Goal: Download file/media

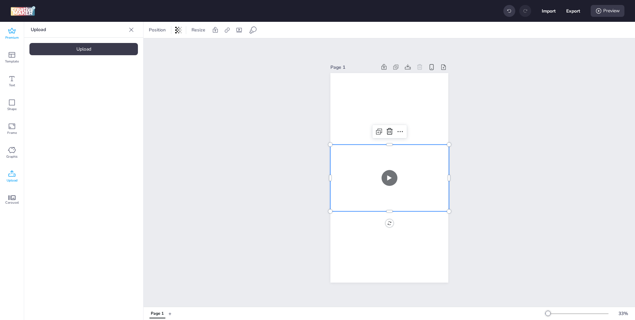
click at [10, 40] on span "Premium" at bounding box center [12, 37] width 14 height 5
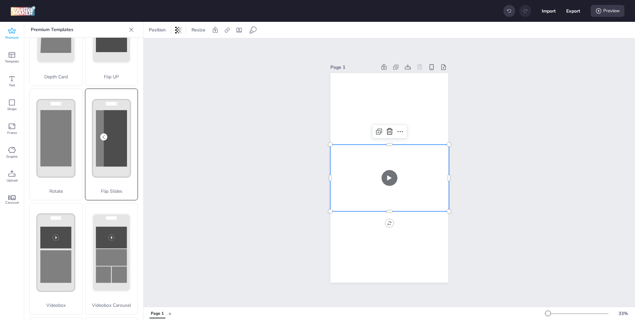
scroll to position [70, 0]
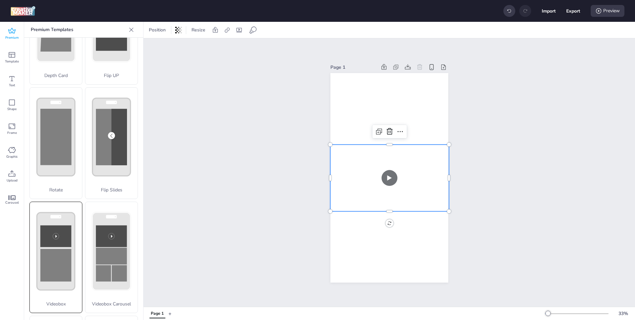
click at [96, 51] on rect at bounding box center [111, 22] width 31 height 56
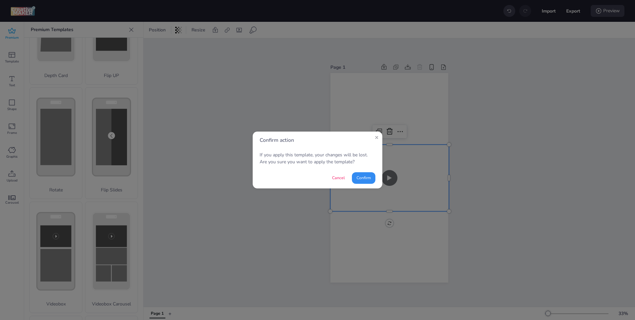
click at [368, 179] on button "Confirm" at bounding box center [363, 178] width 23 height 12
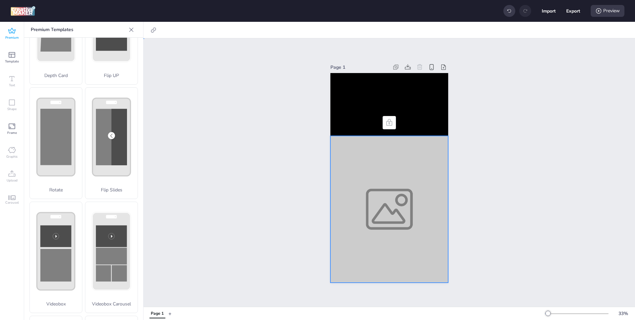
click at [383, 180] on div at bounding box center [389, 209] width 118 height 147
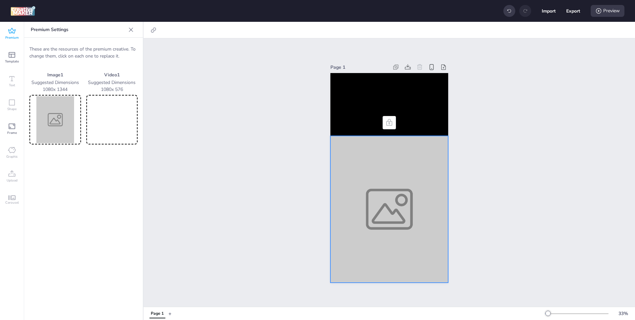
click at [119, 116] on video at bounding box center [112, 119] width 49 height 47
click at [374, 205] on div at bounding box center [389, 209] width 118 height 147
click at [44, 129] on img at bounding box center [55, 119] width 49 height 47
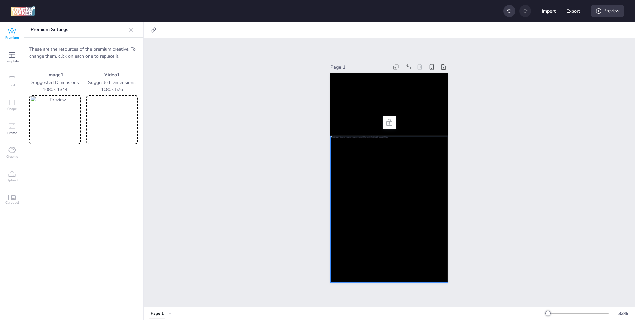
click at [61, 120] on img at bounding box center [55, 119] width 49 height 47
click at [388, 195] on div at bounding box center [389, 209] width 118 height 147
click at [58, 120] on img at bounding box center [55, 119] width 49 height 47
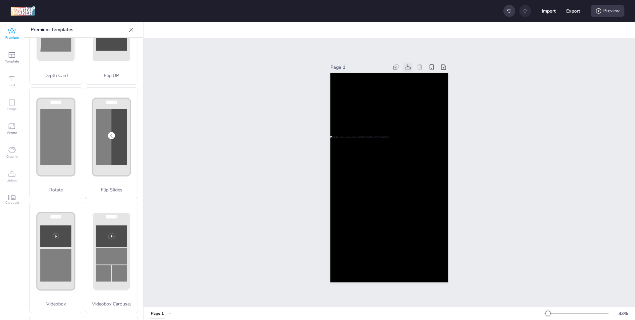
click at [405, 68] on icon at bounding box center [407, 67] width 7 height 7
click at [603, 14] on div "Preview" at bounding box center [607, 11] width 34 height 12
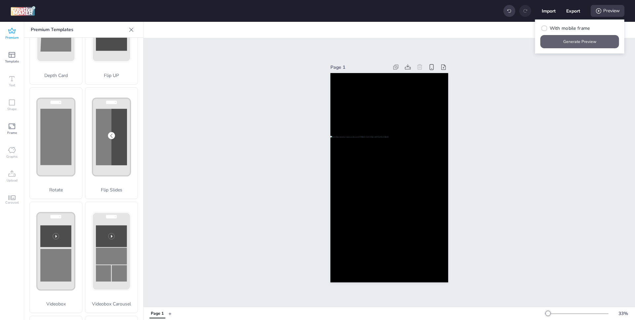
click at [583, 38] on button "Generate Preview" at bounding box center [579, 41] width 79 height 13
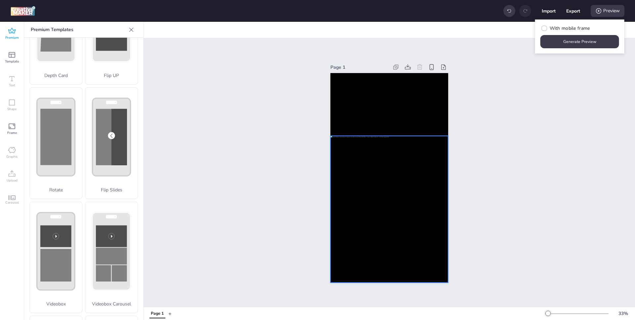
click at [421, 187] on div at bounding box center [389, 209] width 118 height 147
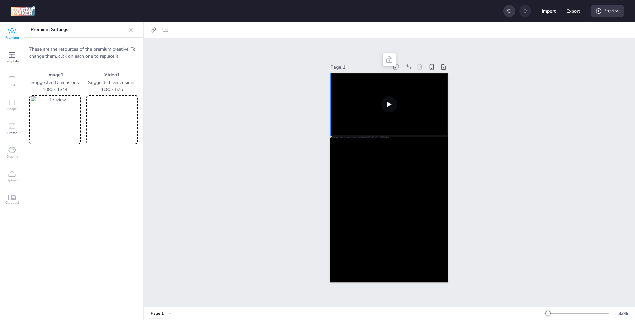
click at [391, 100] on video at bounding box center [389, 104] width 118 height 63
click at [388, 107] on video at bounding box center [389, 104] width 118 height 63
click at [158, 32] on div at bounding box center [161, 30] width 30 height 11
click at [162, 32] on icon at bounding box center [165, 30] width 7 height 7
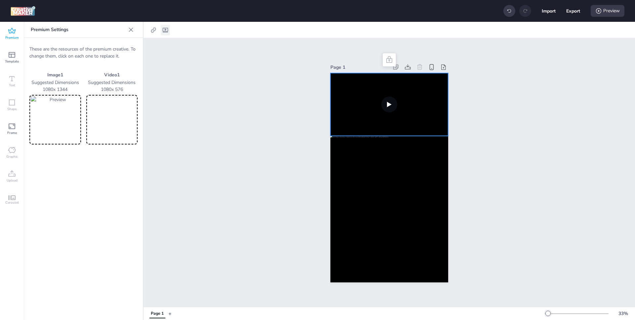
select select "contain"
click at [123, 48] on span "Autoplay" at bounding box center [121, 46] width 19 height 7
click at [108, 48] on input "Autoplay" at bounding box center [106, 49] width 4 height 4
checkbox input "true"
click at [120, 57] on span "Controls" at bounding box center [121, 57] width 18 height 7
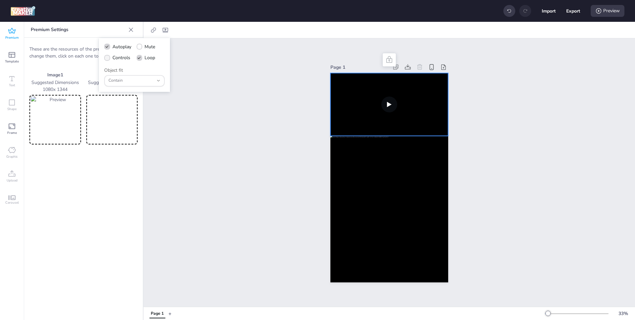
click at [108, 58] on input "Controls" at bounding box center [106, 60] width 4 height 4
checkbox input "true"
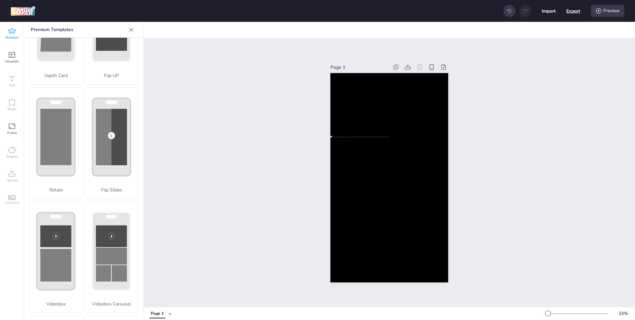
click at [576, 8] on button "Export" at bounding box center [573, 11] width 14 height 14
select select "html"
click at [613, 11] on div "Preview" at bounding box center [607, 11] width 34 height 12
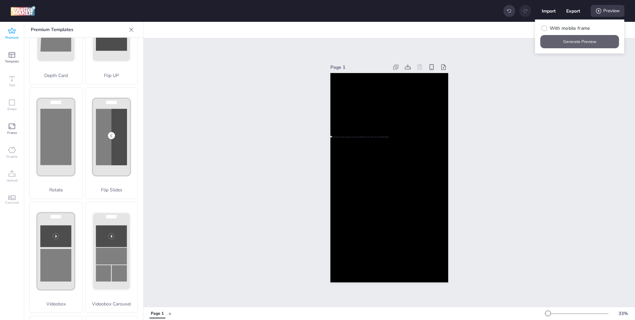
click at [579, 43] on button "Generate Preview" at bounding box center [579, 41] width 79 height 13
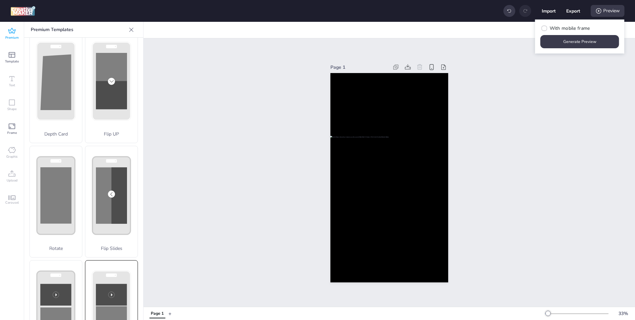
scroll to position [0, 0]
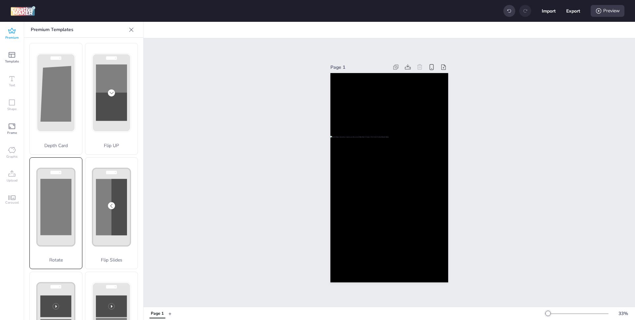
click at [48, 211] on div "Rotate" at bounding box center [55, 213] width 53 height 112
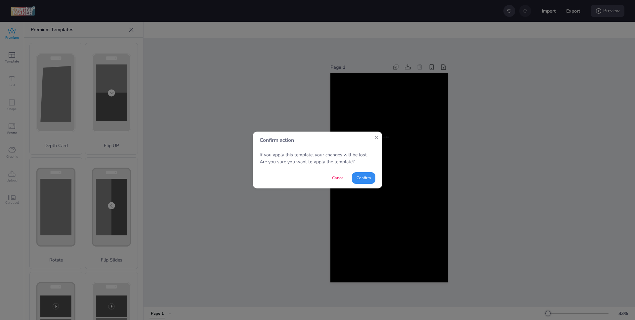
click at [363, 176] on button "Confirm" at bounding box center [363, 178] width 23 height 12
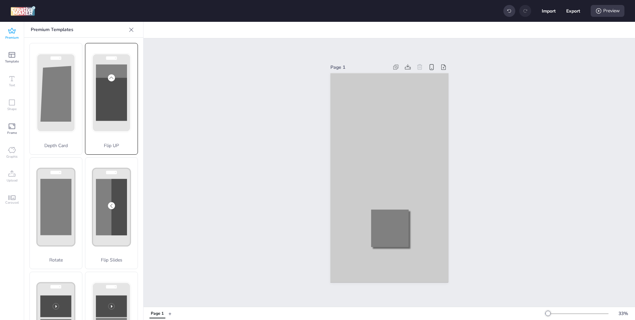
drag, startPoint x: 48, startPoint y: 211, endPoint x: 109, endPoint y: 116, distance: 112.7
click at [108, 116] on rect at bounding box center [111, 99] width 31 height 43
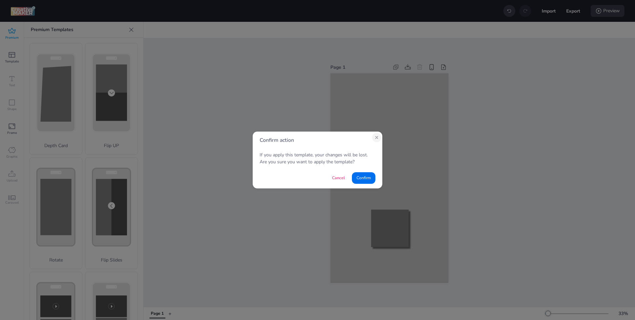
click at [377, 136] on icon "Close" at bounding box center [376, 137] width 2 height 2
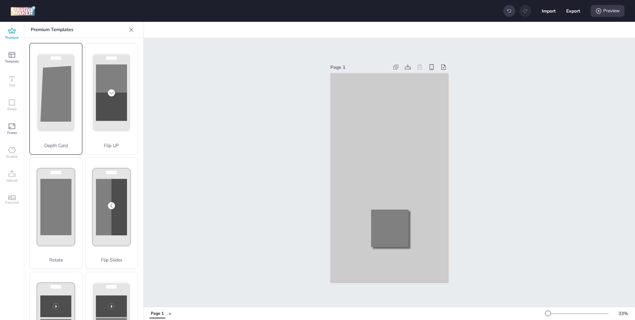
click at [68, 113] on polygon at bounding box center [55, 94] width 31 height 56
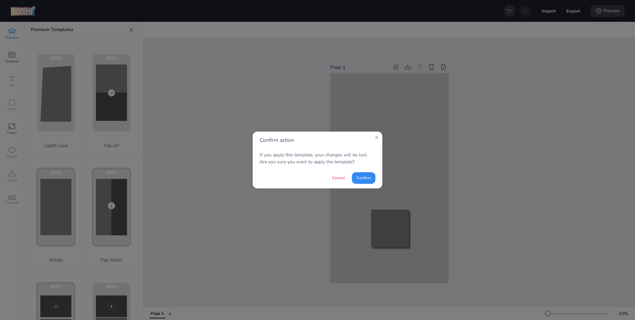
click at [362, 175] on button "Confirm" at bounding box center [363, 178] width 23 height 12
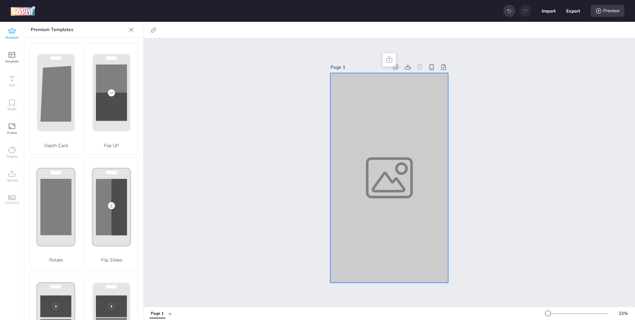
click at [364, 168] on div at bounding box center [389, 178] width 118 height 210
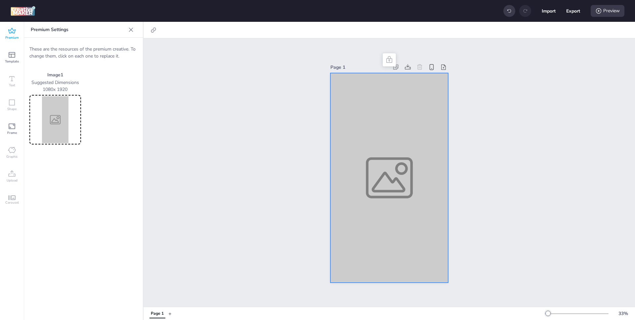
click at [81, 112] on div "Image 1 Suggested Dimensions 1080 x 1920" at bounding box center [83, 107] width 108 height 73
click at [66, 114] on img at bounding box center [55, 119] width 49 height 47
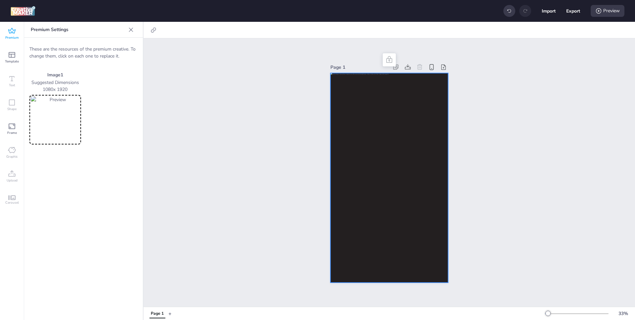
click at [423, 149] on div at bounding box center [389, 178] width 118 height 210
click at [600, 11] on icon at bounding box center [598, 11] width 7 height 7
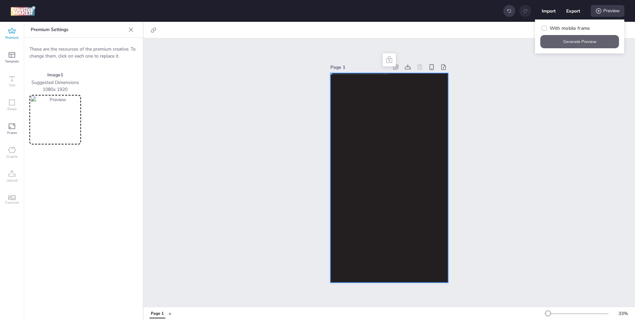
click at [583, 35] on button "Generate Preview" at bounding box center [579, 41] width 79 height 13
click at [560, 28] on span "With mobile frame" at bounding box center [569, 28] width 40 height 7
click at [545, 29] on input "With mobile frame" at bounding box center [543, 31] width 4 height 4
checkbox input "true"
click at [567, 39] on button "Generate Preview" at bounding box center [579, 41] width 76 height 13
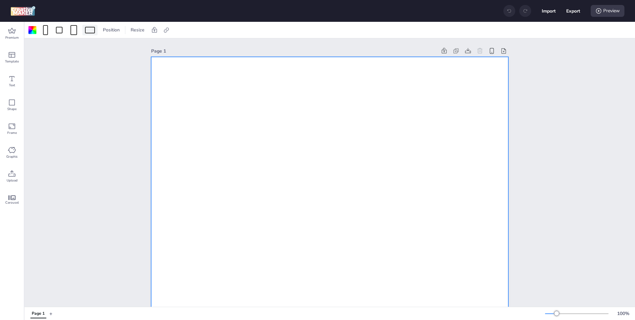
click at [84, 28] on span at bounding box center [90, 30] width 13 height 7
click at [73, 28] on div at bounding box center [73, 30] width 7 height 10
click at [164, 27] on icon at bounding box center [166, 30] width 7 height 7
drag, startPoint x: 152, startPoint y: 29, endPoint x: 140, endPoint y: 29, distance: 11.2
click at [140, 29] on div "Position Resize" at bounding box center [129, 30] width 59 height 11
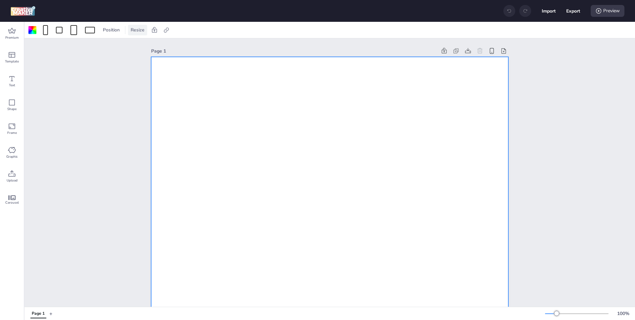
click at [140, 29] on span "Resize" at bounding box center [137, 29] width 17 height 7
click at [85, 56] on input "1080" at bounding box center [94, 56] width 18 height 13
click at [122, 56] on input "1920" at bounding box center [123, 56] width 18 height 13
type input "1344"
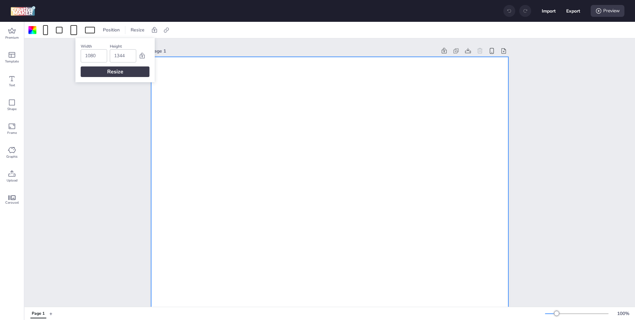
click at [127, 68] on div "Resize" at bounding box center [115, 71] width 69 height 11
click at [142, 31] on span "Resize" at bounding box center [137, 29] width 17 height 7
click at [216, 194] on div at bounding box center [329, 279] width 357 height 444
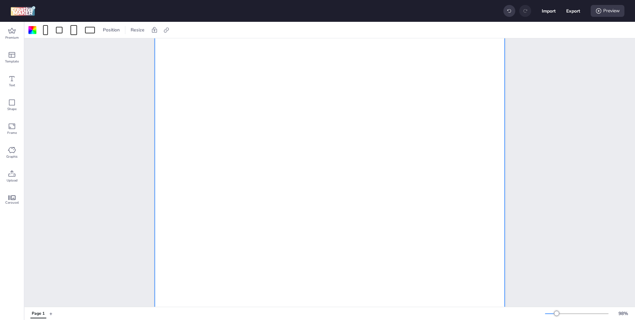
scroll to position [38, 0]
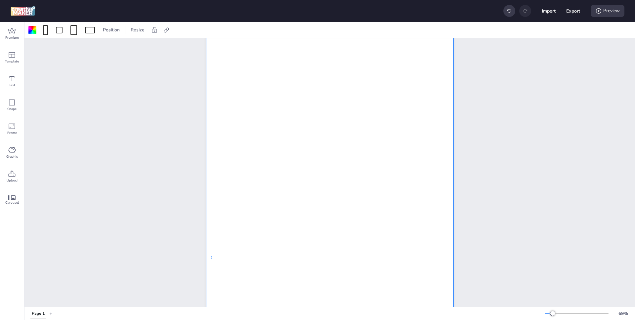
drag, startPoint x: 211, startPoint y: 256, endPoint x: 227, endPoint y: 283, distance: 31.4
click at [224, 281] on div at bounding box center [330, 173] width 248 height 308
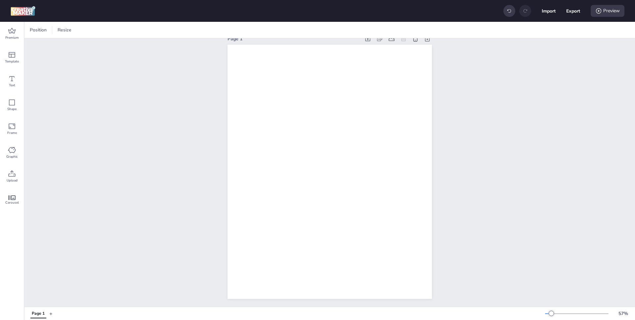
scroll to position [0, 0]
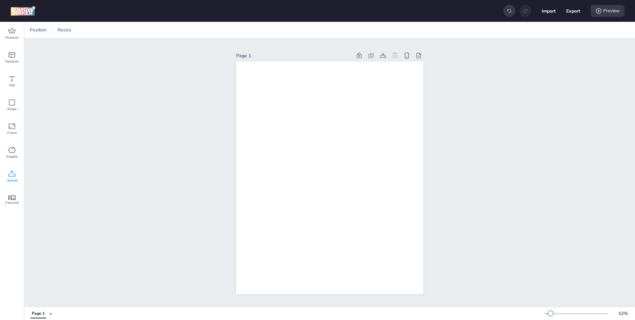
click at [13, 180] on span "Upload" at bounding box center [12, 180] width 11 height 5
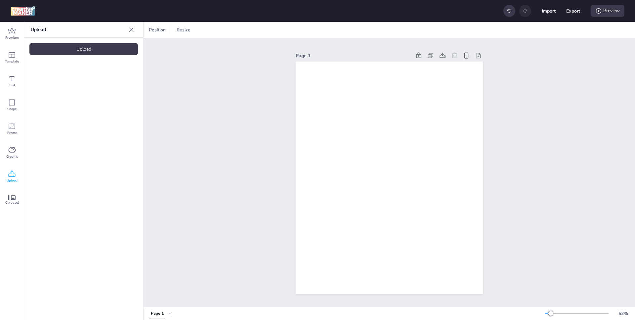
click at [109, 47] on div "Upload" at bounding box center [83, 49] width 108 height 12
click at [54, 96] on img at bounding box center [56, 92] width 40 height 7
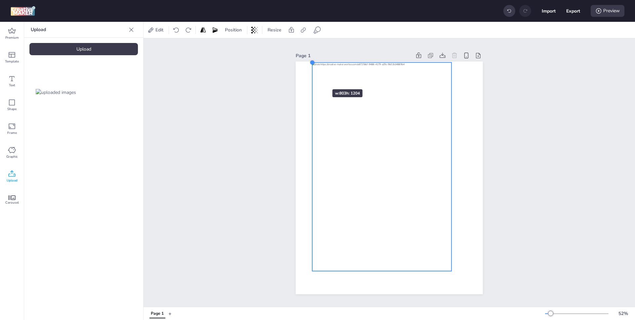
drag, startPoint x: 327, startPoint y: 83, endPoint x: 312, endPoint y: 77, distance: 16.1
click at [312, 77] on div at bounding box center [388, 177] width 187 height 233
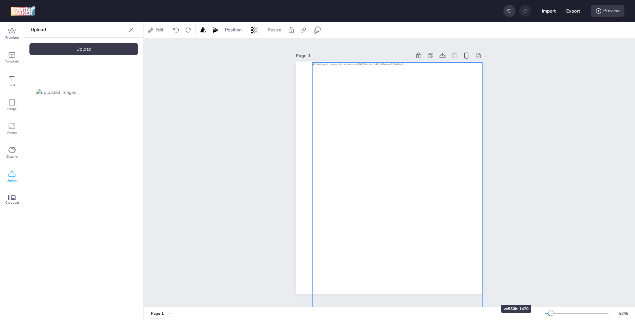
drag, startPoint x: 450, startPoint y: 272, endPoint x: 478, endPoint y: 292, distance: 34.8
click at [478, 292] on div at bounding box center [388, 177] width 187 height 233
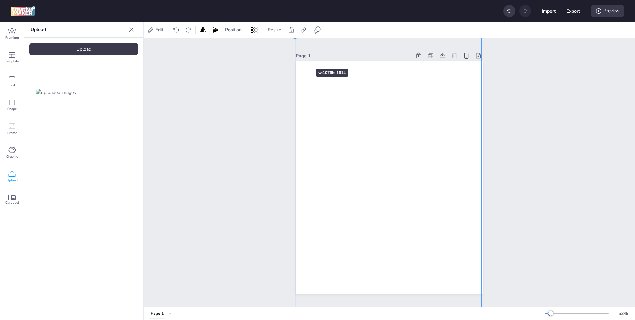
drag, startPoint x: 313, startPoint y: 62, endPoint x: 296, endPoint y: 57, distance: 17.9
click at [296, 57] on div "Page 1" at bounding box center [388, 172] width 187 height 259
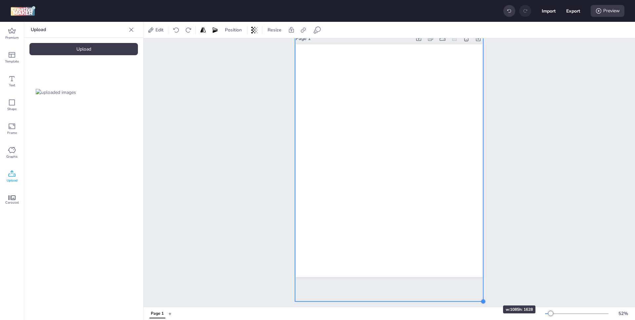
click at [482, 293] on div "Page 1" at bounding box center [388, 172] width 491 height 268
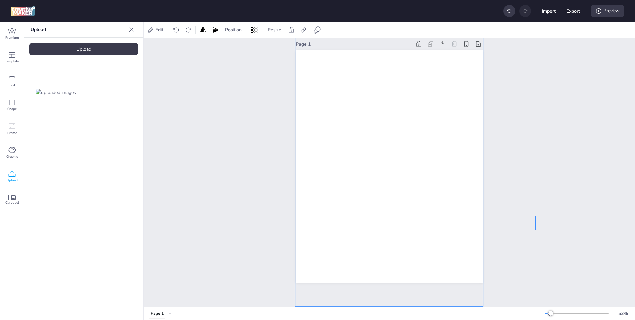
scroll to position [0, 0]
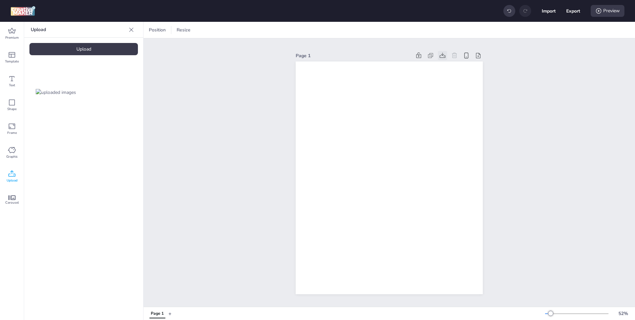
click at [443, 54] on icon at bounding box center [442, 55] width 7 height 7
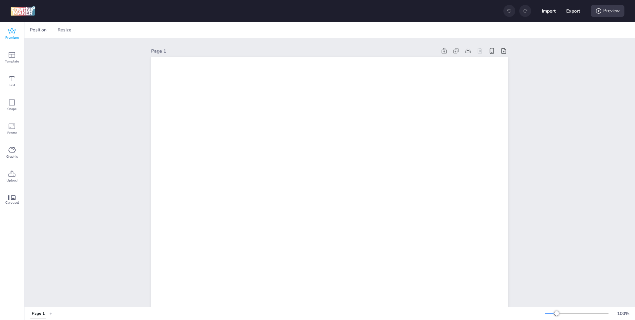
click at [14, 31] on icon at bounding box center [12, 31] width 8 height 8
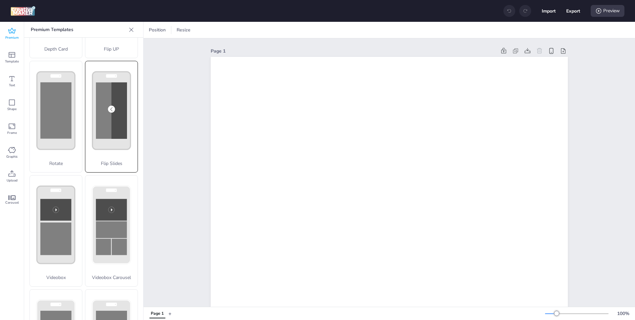
scroll to position [105, 0]
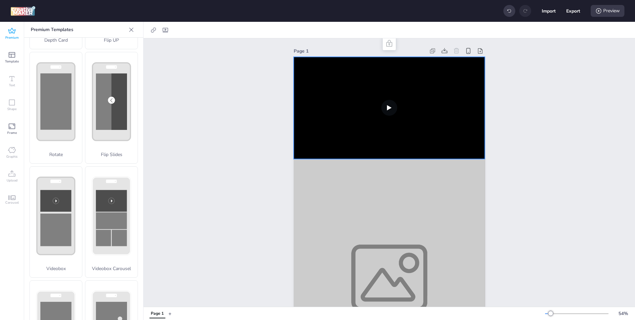
click at [361, 104] on video at bounding box center [388, 108] width 191 height 102
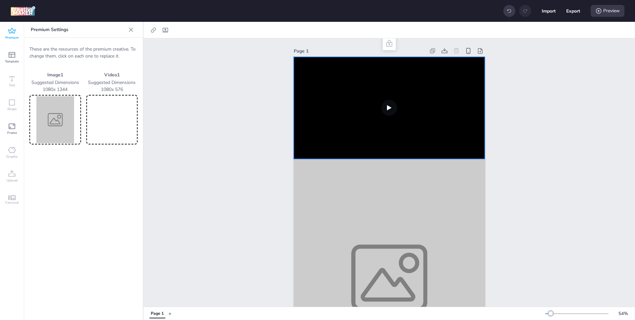
click at [361, 104] on video at bounding box center [388, 108] width 191 height 102
click at [65, 127] on img at bounding box center [55, 119] width 49 height 47
click at [57, 122] on img at bounding box center [55, 119] width 49 height 47
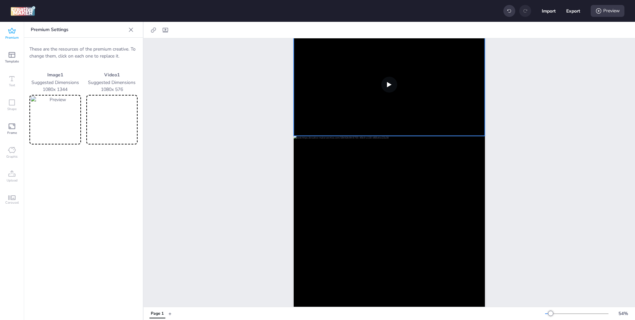
scroll to position [15, 0]
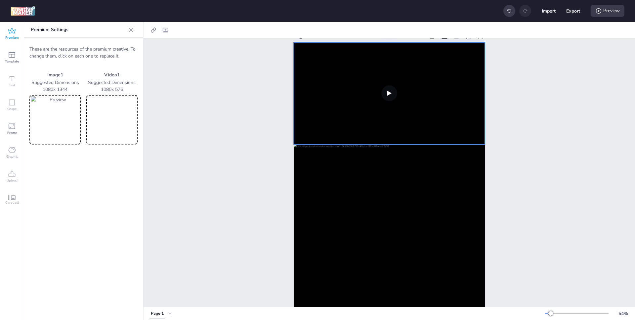
click at [101, 108] on video at bounding box center [112, 119] width 49 height 47
click at [167, 30] on icon at bounding box center [165, 30] width 7 height 7
select select "contain"
click at [120, 46] on span "Autoplay" at bounding box center [121, 46] width 19 height 7
click at [108, 47] on input "Autoplay" at bounding box center [106, 49] width 4 height 4
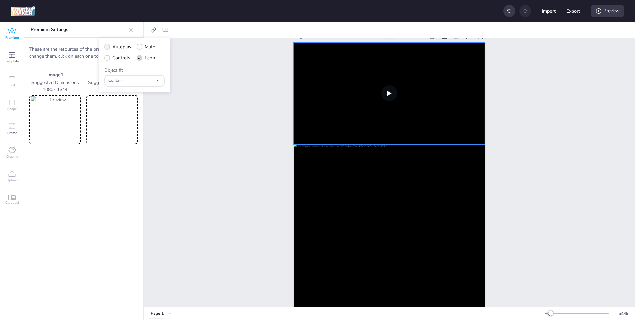
checkbox input "true"
click at [121, 55] on span "Controls" at bounding box center [121, 57] width 18 height 7
click at [108, 58] on input "Controls" at bounding box center [106, 60] width 4 height 4
checkbox input "true"
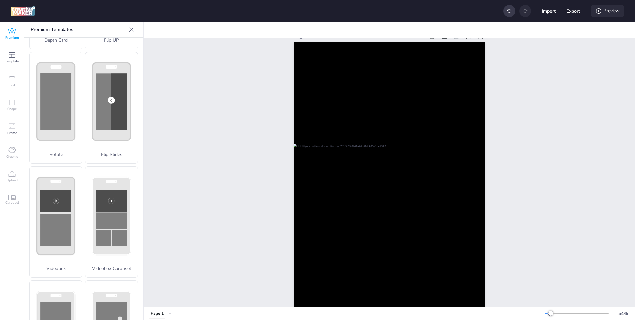
click at [604, 9] on div "Preview" at bounding box center [607, 11] width 34 height 12
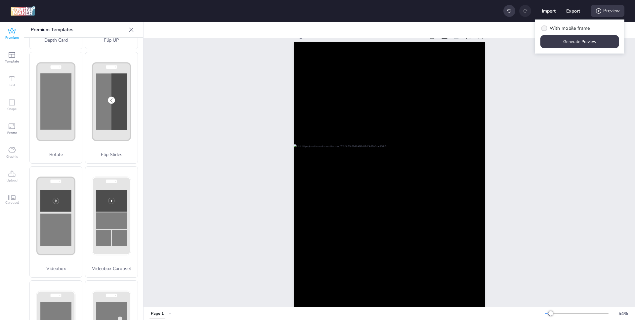
click at [574, 28] on span "With mobile frame" at bounding box center [569, 28] width 40 height 7
click at [545, 29] on input "With mobile frame" at bounding box center [543, 31] width 4 height 4
checkbox input "true"
click at [568, 40] on button "Generate Preview" at bounding box center [579, 41] width 79 height 13
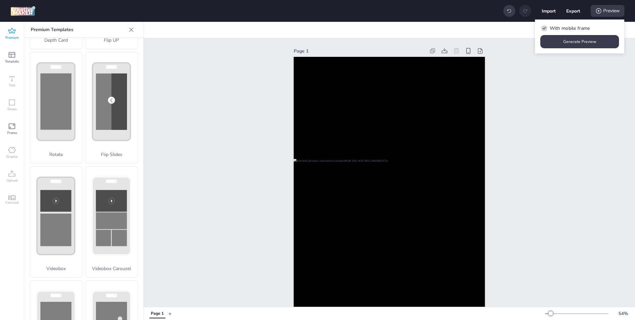
scroll to position [105, 0]
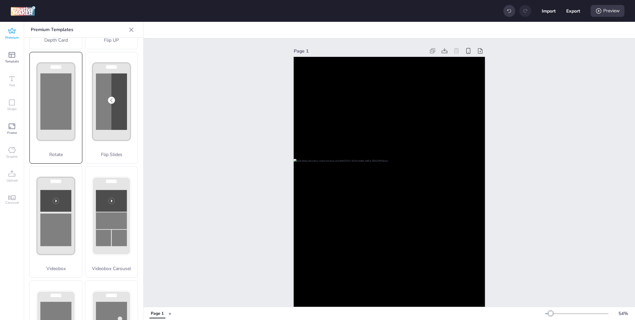
click at [54, 116] on div "Rotate" at bounding box center [55, 108] width 53 height 112
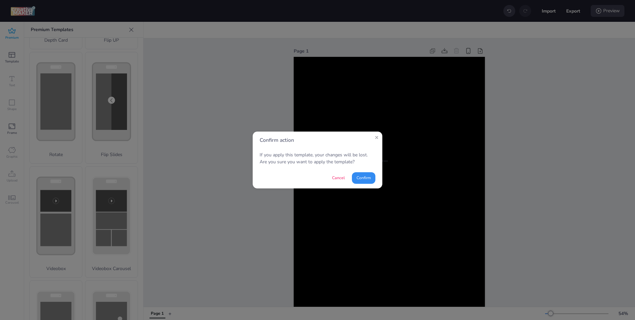
click at [355, 179] on button "Confirm" at bounding box center [363, 178] width 23 height 12
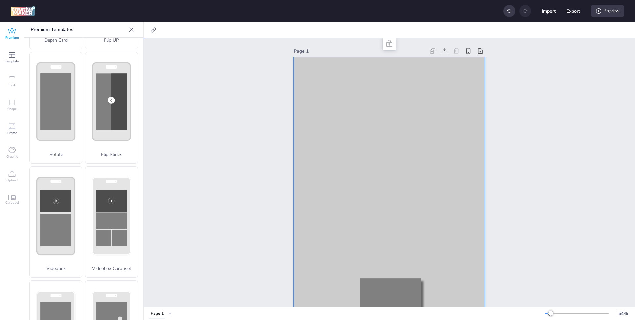
click at [368, 117] on div at bounding box center [388, 227] width 191 height 340
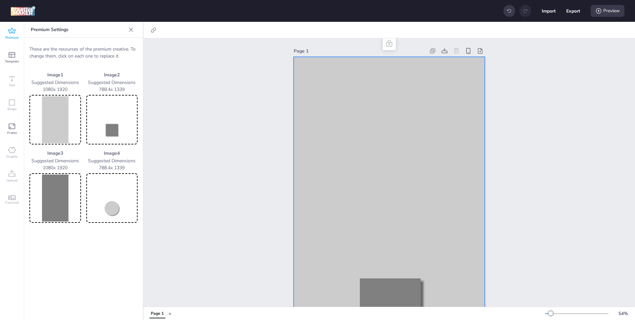
click at [129, 28] on icon at bounding box center [131, 29] width 7 height 7
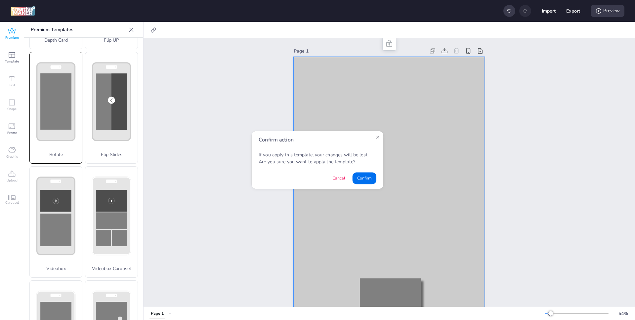
click at [75, 88] on div "Confirm action If you apply this template, your changes will be lost. Are you s…" at bounding box center [317, 159] width 645 height 325
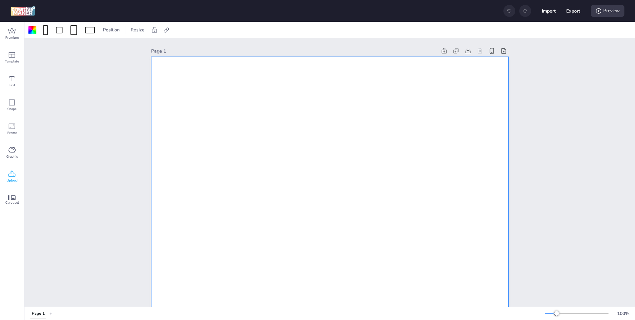
click at [6, 174] on div "Upload" at bounding box center [12, 177] width 24 height 24
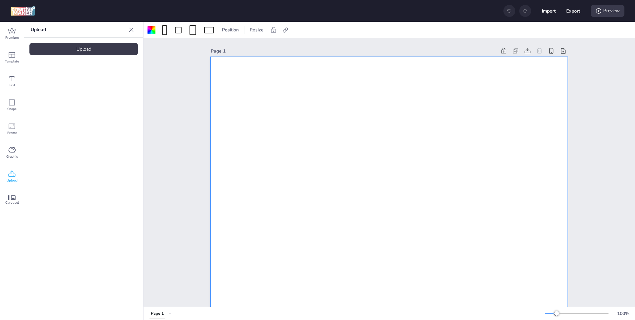
click at [8, 36] on span "Premium" at bounding box center [12, 37] width 14 height 5
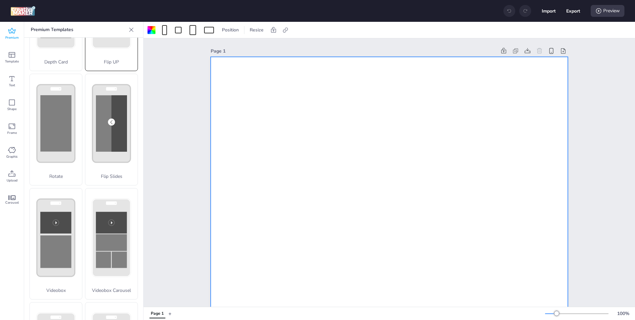
scroll to position [168, 0]
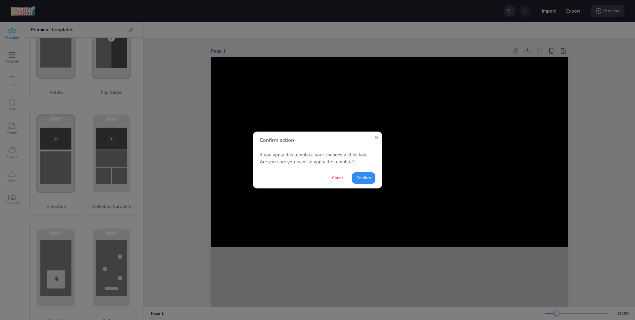
click at [358, 180] on button "Confirm" at bounding box center [363, 178] width 23 height 12
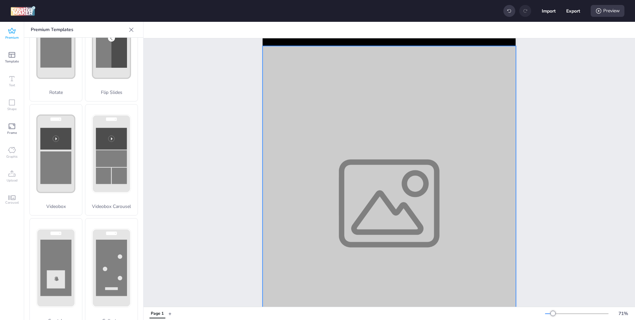
scroll to position [144, 0]
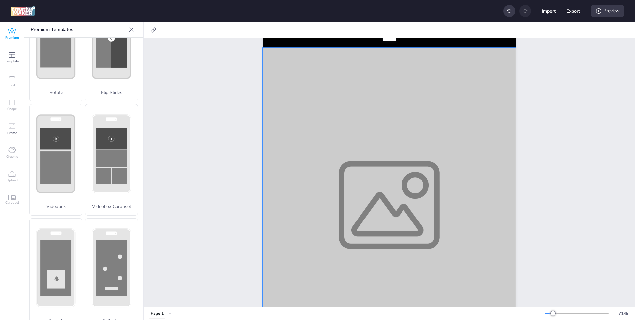
click at [363, 212] on div at bounding box center [388, 205] width 253 height 315
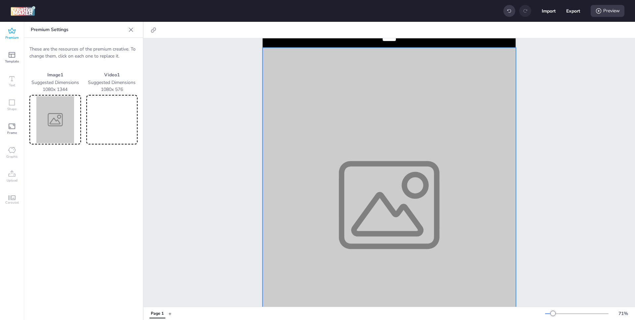
click at [363, 212] on div at bounding box center [388, 205] width 253 height 315
click at [62, 125] on img at bounding box center [55, 119] width 49 height 47
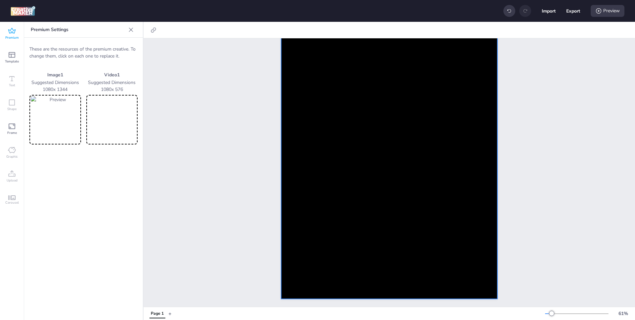
scroll to position [143, 0]
click at [120, 98] on video at bounding box center [112, 119] width 49 height 47
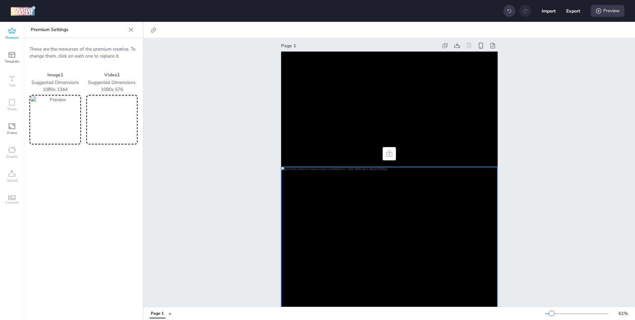
scroll to position [0, 0]
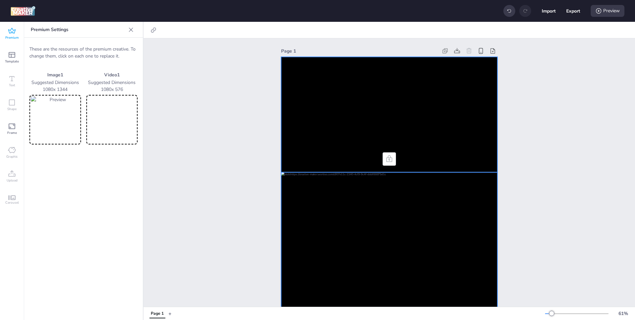
click at [387, 92] on video at bounding box center [389, 114] width 216 height 115
click at [167, 30] on icon at bounding box center [165, 30] width 7 height 7
select select "contain"
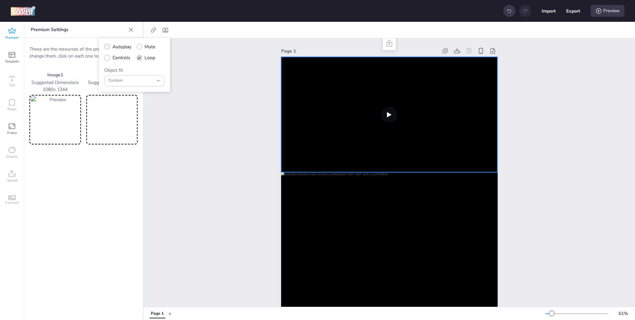
click at [122, 47] on span "Autoplay" at bounding box center [121, 46] width 19 height 7
click at [108, 47] on input "Autoplay" at bounding box center [106, 49] width 4 height 4
checkbox input "true"
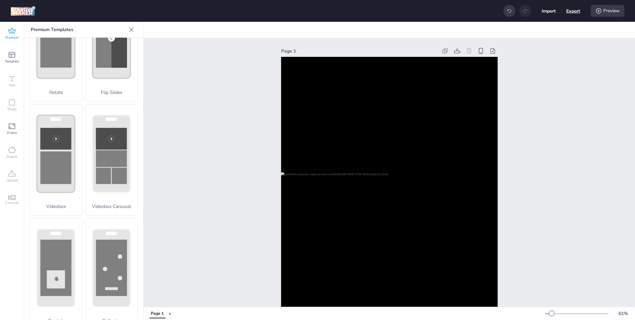
click at [571, 11] on button "Export" at bounding box center [573, 11] width 14 height 14
select select "html"
click at [593, 10] on div "Preview" at bounding box center [607, 11] width 34 height 12
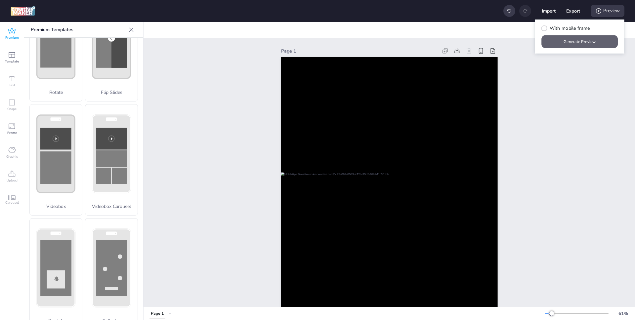
click at [576, 41] on button "Generate Preview" at bounding box center [579, 41] width 76 height 13
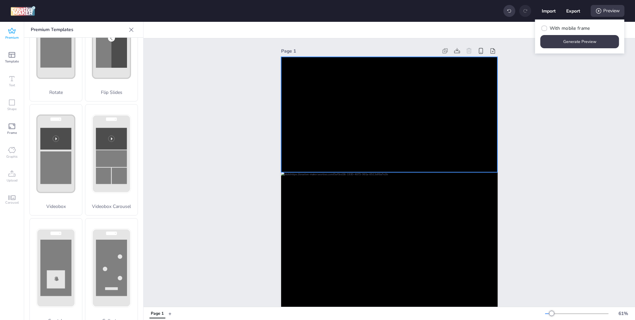
click at [319, 129] on video at bounding box center [389, 114] width 216 height 115
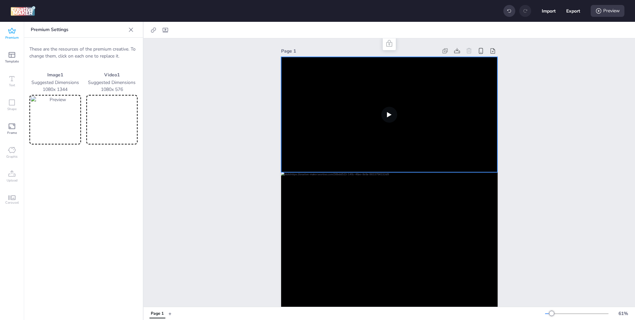
click at [390, 114] on video at bounding box center [389, 114] width 216 height 115
click at [162, 29] on icon at bounding box center [165, 30] width 7 height 7
select select "contain"
click at [120, 76] on div "Contain" at bounding box center [130, 81] width 45 height 10
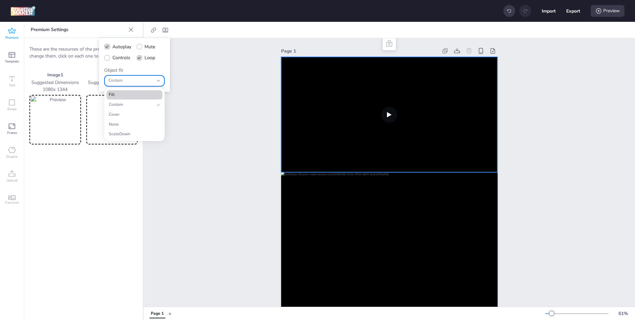
click at [123, 94] on span "Fill" at bounding box center [132, 95] width 46 height 6
type input "fill"
select select "fill"
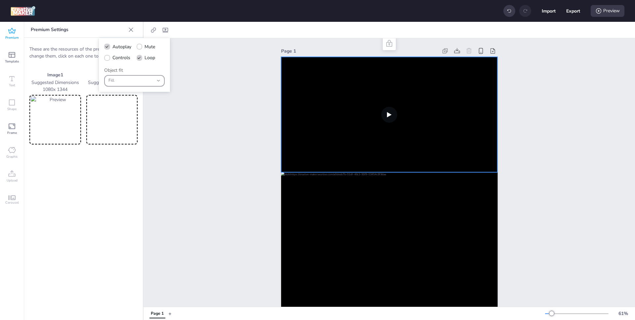
click at [131, 81] on span "Fill" at bounding box center [130, 81] width 45 height 6
click at [124, 102] on span "Contain" at bounding box center [132, 105] width 46 height 6
type input "contain"
select select "contain"
click at [136, 82] on span "Contain" at bounding box center [130, 81] width 45 height 6
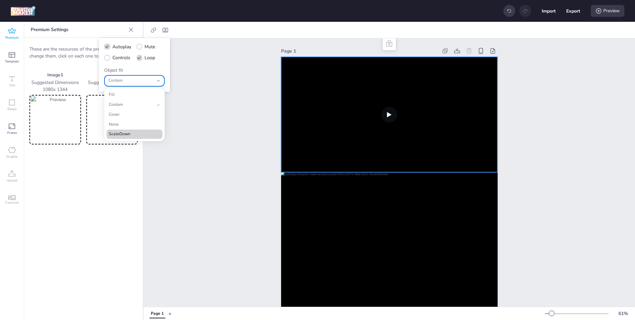
click at [127, 132] on span "ScaleDown" at bounding box center [132, 134] width 46 height 6
type input "scale-down"
select select "scale-down"
click at [146, 81] on span "ScaleDown" at bounding box center [130, 81] width 45 height 6
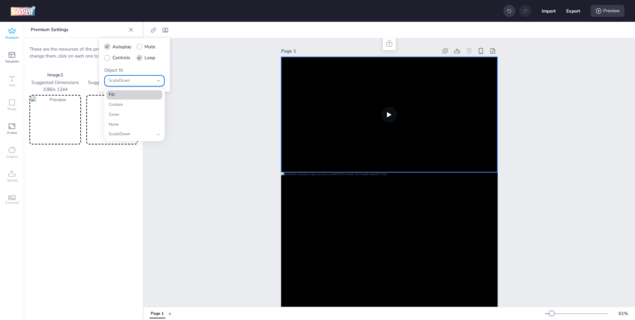
click at [142, 91] on li "Fill" at bounding box center [134, 94] width 56 height 9
type input "fill"
select select "fill"
click at [149, 82] on span "Fill" at bounding box center [130, 81] width 45 height 6
click at [140, 104] on span "Contain" at bounding box center [132, 105] width 46 height 6
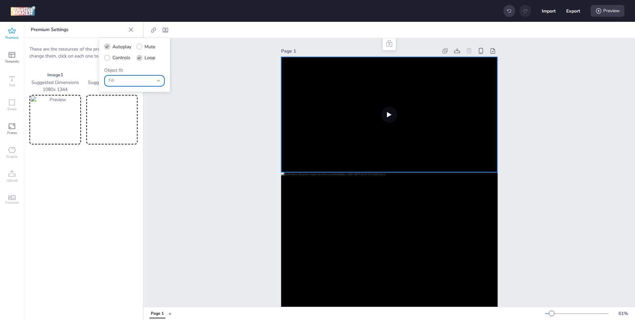
type input "contain"
select select "contain"
click at [122, 48] on span "Autoplay" at bounding box center [121, 46] width 19 height 7
click at [108, 48] on input "Autoplay" at bounding box center [106, 49] width 4 height 4
click at [124, 48] on span "Autoplay" at bounding box center [121, 46] width 19 height 7
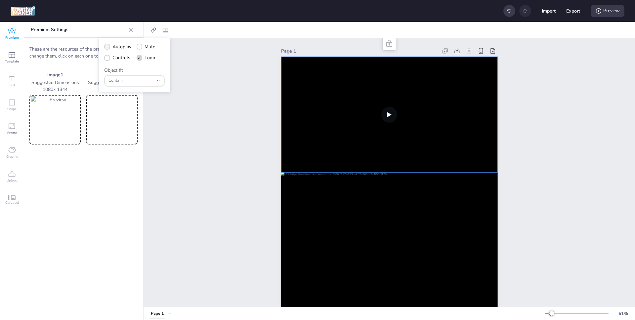
click at [108, 48] on input "Autoplay" at bounding box center [106, 49] width 4 height 4
checkbox input "true"
click at [568, 12] on button "Export" at bounding box center [573, 11] width 14 height 14
select select "html"
click at [533, 54] on button "Download" at bounding box center [543, 53] width 60 height 13
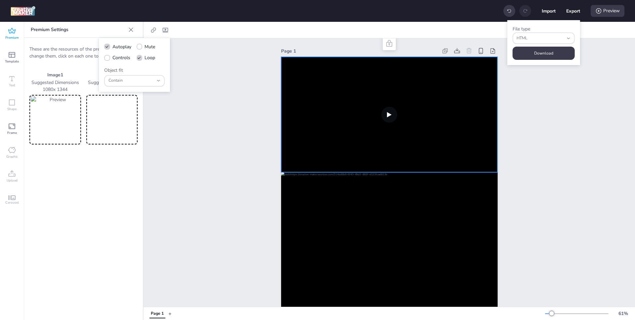
click at [119, 58] on span "Controls" at bounding box center [121, 57] width 18 height 7
click at [108, 58] on input "Controls" at bounding box center [106, 60] width 4 height 4
checkbox input "true"
click at [559, 57] on button "Download" at bounding box center [543, 53] width 62 height 13
click at [542, 52] on div "File type html HTML JSON HTML Download" at bounding box center [543, 42] width 73 height 45
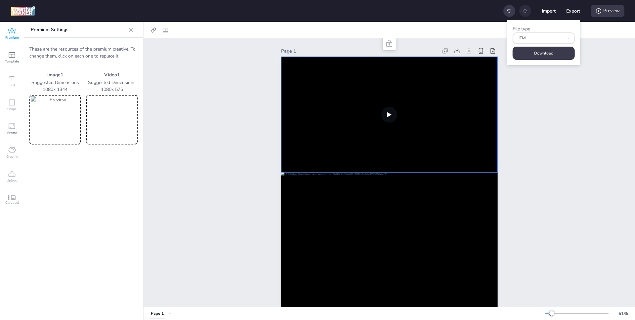
click at [13, 32] on icon at bounding box center [11, 31] width 7 height 6
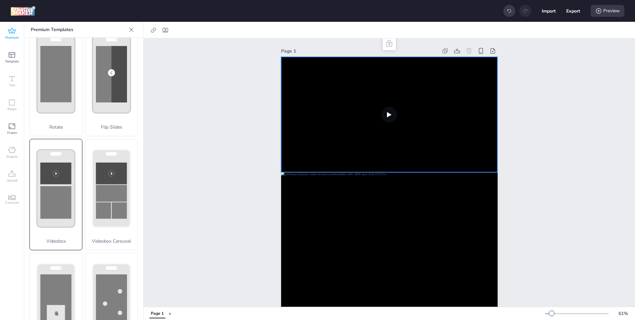
scroll to position [98, 0]
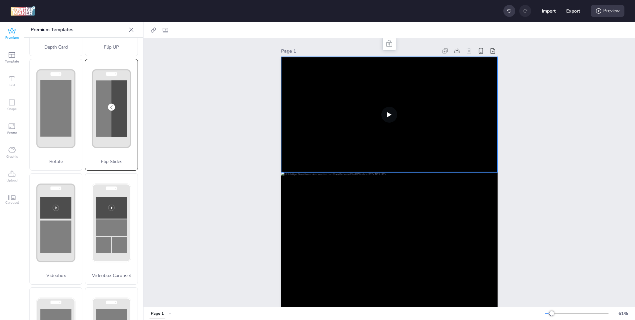
click at [120, 120] on div "Flip Slides" at bounding box center [111, 115] width 53 height 112
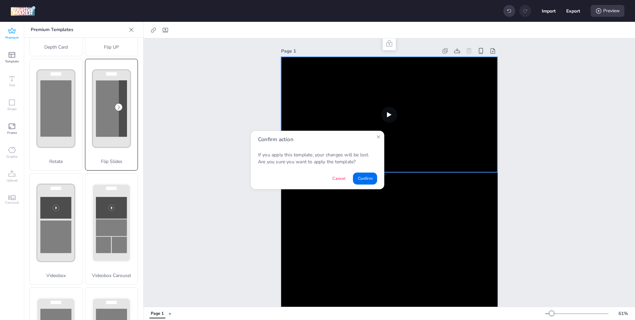
click at [120, 120] on div "Confirm action If you apply this template, your changes will be lost. Are you s…" at bounding box center [317, 159] width 654 height 329
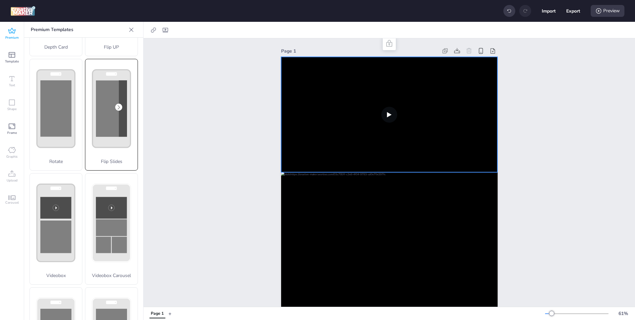
drag, startPoint x: 120, startPoint y: 120, endPoint x: 92, endPoint y: 115, distance: 29.2
click at [126, 22] on rect at bounding box center [111, 8] width 31 height 28
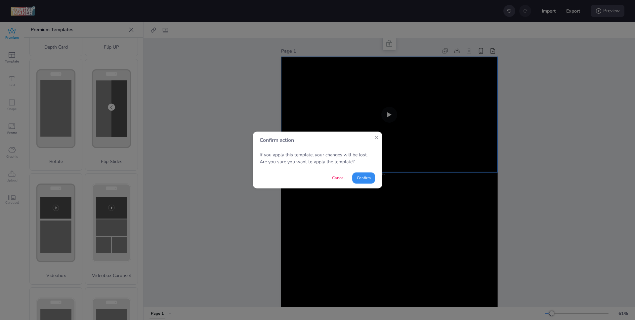
click at [358, 177] on button "Confirm" at bounding box center [363, 177] width 23 height 11
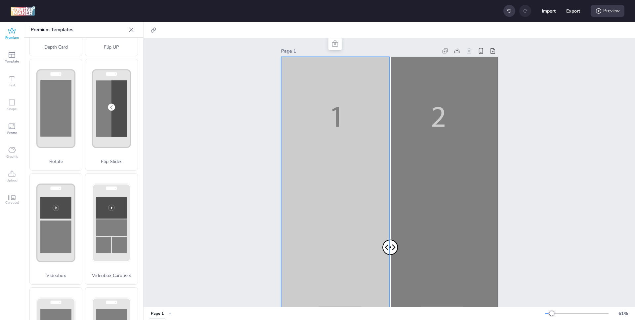
click at [313, 137] on div at bounding box center [389, 249] width 216 height 385
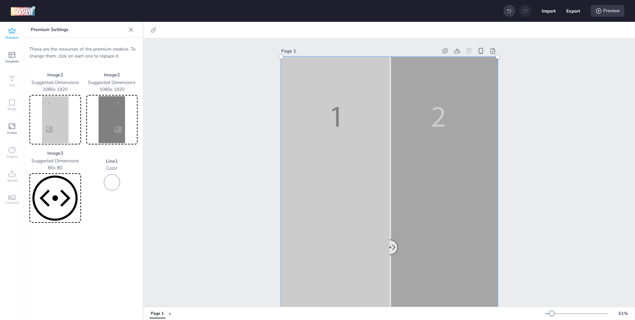
click at [51, 114] on img at bounding box center [55, 119] width 49 height 47
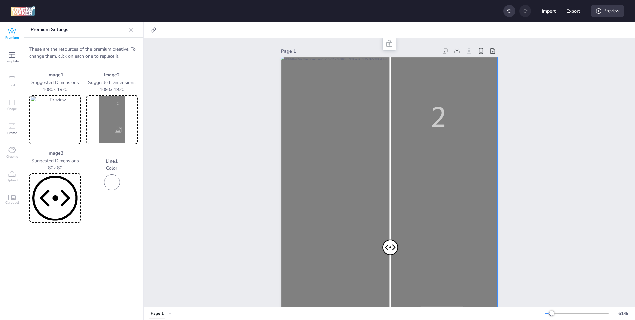
click at [438, 157] on div at bounding box center [389, 249] width 216 height 385
click at [97, 118] on img at bounding box center [112, 119] width 49 height 47
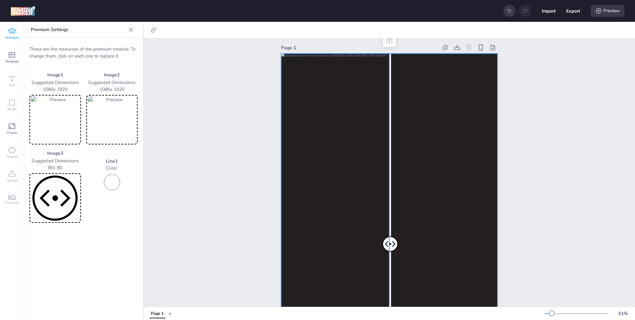
scroll to position [0, 0]
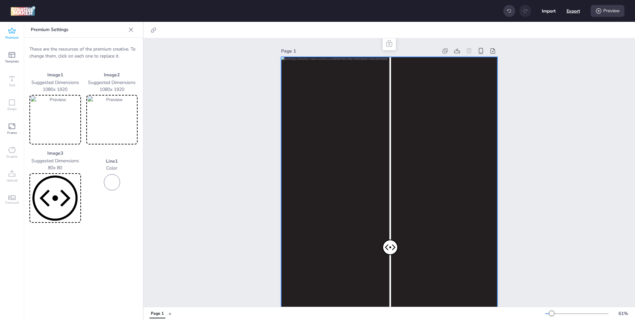
click at [574, 11] on button "Export" at bounding box center [573, 11] width 14 height 14
select select "html"
click at [533, 58] on button "Download" at bounding box center [543, 53] width 62 height 13
